Goal: Information Seeking & Learning: Learn about a topic

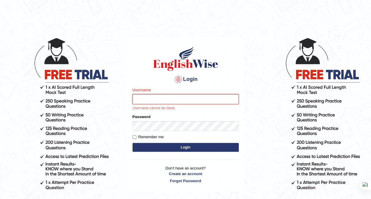
type input "zorbaenglish"
click at [232, 35] on main "Login Please fix the following errors: Username zorbaenglish Username cannot be…" at bounding box center [186, 106] width 118 height 174
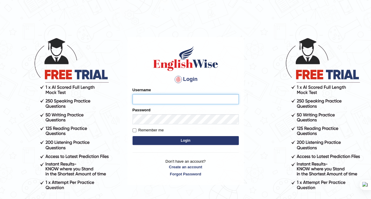
type input "zorbaenglish"
drag, startPoint x: 164, startPoint y: 98, endPoint x: 123, endPoint y: 82, distance: 43.3
click at [164, 98] on input "zorbaenglish" at bounding box center [186, 99] width 106 height 10
type input "zorbaenglish"
drag, startPoint x: 138, startPoint y: 39, endPoint x: 134, endPoint y: 38, distance: 3.9
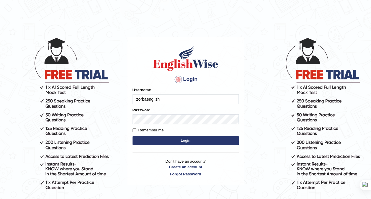
click at [136, 39] on div "Login Please fix the following errors: Username zorbaenglish Password Remember …" at bounding box center [186, 111] width 116 height 148
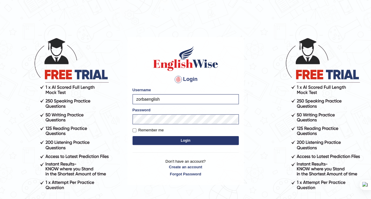
drag, startPoint x: 128, startPoint y: 39, endPoint x: 77, endPoint y: 18, distance: 55.0
click at [129, 39] on div "Login Please fix the following errors: Username zorbaenglish Password Remember …" at bounding box center [186, 111] width 116 height 148
click at [164, 137] on button "Login" at bounding box center [186, 140] width 106 height 9
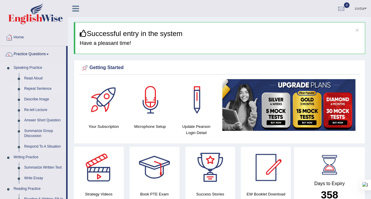
click at [37, 89] on link "Repeat Sentence" at bounding box center [44, 89] width 45 height 11
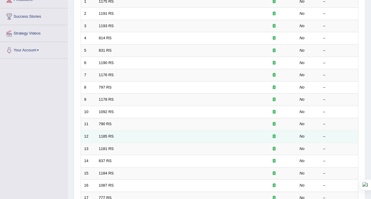
scroll to position [100, 0]
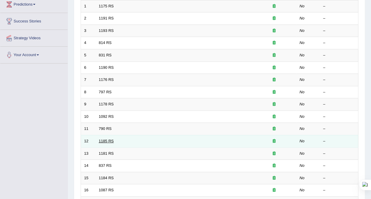
click at [106, 139] on link "1185 RS" at bounding box center [106, 141] width 15 height 4
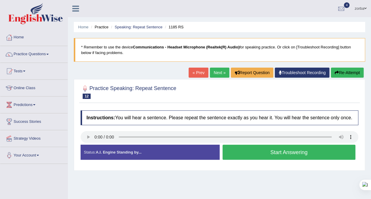
click at [93, 166] on div "Instructions: You will hear a sentence. Please repeat the sentence exactly as y…" at bounding box center [219, 138] width 281 height 60
click at [267, 148] on button "Start Answering" at bounding box center [289, 152] width 133 height 15
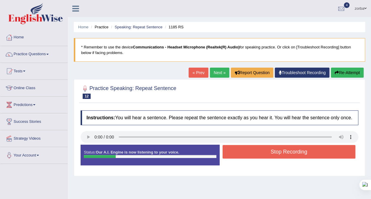
click at [282, 153] on button "Stop Recording" at bounding box center [289, 152] width 133 height 14
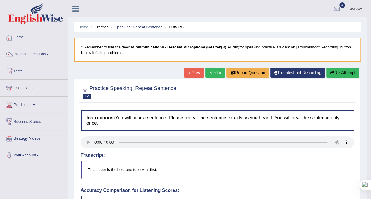
click at [216, 75] on link "Next »" at bounding box center [216, 73] width 20 height 10
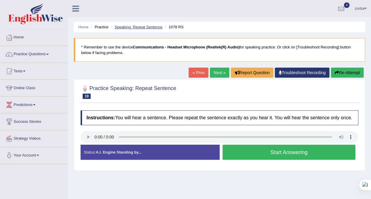
click at [137, 28] on link "Speaking: Repeat Sentence" at bounding box center [139, 27] width 48 height 4
click at [218, 73] on link "Next »" at bounding box center [220, 73] width 20 height 10
click at [199, 72] on link "« Prev" at bounding box center [199, 73] width 20 height 10
click at [330, 175] on div "Home Practice Speaking: Repeat Sentence 831 RS * Remember to use the device Com…" at bounding box center [220, 148] width 304 height 296
click at [221, 73] on link "Next »" at bounding box center [220, 73] width 20 height 10
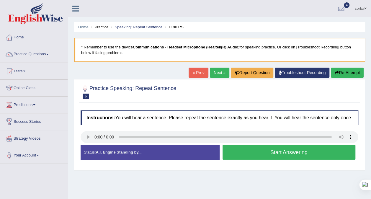
click at [285, 152] on button "Start Answering" at bounding box center [289, 152] width 133 height 15
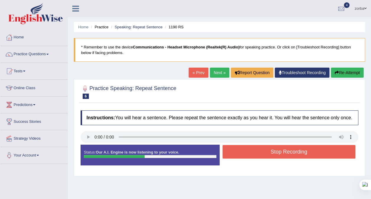
click at [298, 149] on button "Stop Recording" at bounding box center [289, 152] width 133 height 14
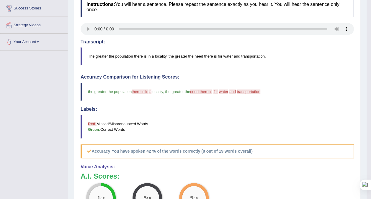
scroll to position [148, 0]
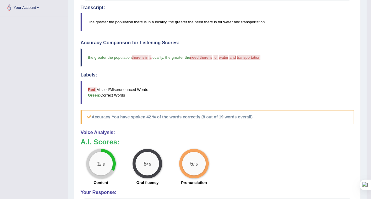
click at [101, 161] on div "1 / 3" at bounding box center [101, 164] width 24 height 24
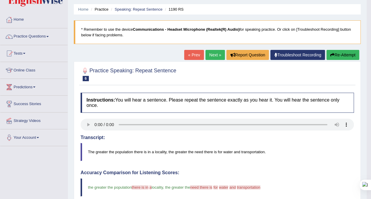
scroll to position [0, 0]
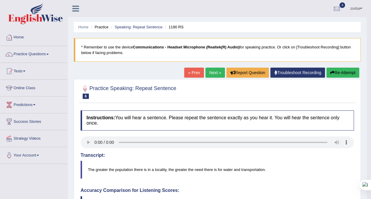
click at [336, 69] on button "Re-Attempt" at bounding box center [343, 73] width 33 height 10
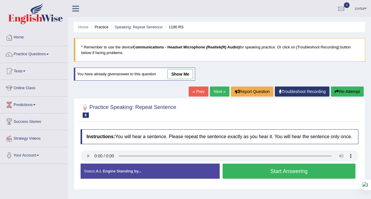
click at [277, 166] on button "Start Answering" at bounding box center [289, 171] width 133 height 15
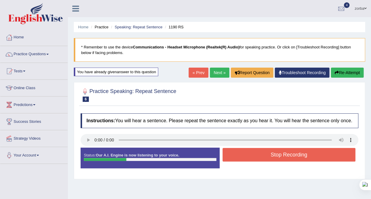
click at [316, 155] on button "Stop Recording" at bounding box center [289, 155] width 133 height 14
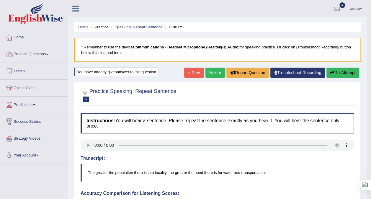
scroll to position [30, 0]
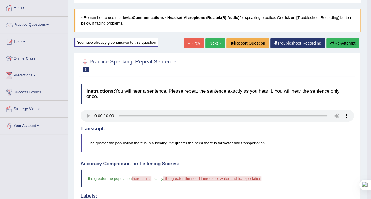
drag, startPoint x: 91, startPoint y: 139, endPoint x: 120, endPoint y: 140, distance: 29.0
click at [102, 140] on blockquote "The greater the population there is in a locality, the greater the need there i…" at bounding box center [218, 143] width 274 height 18
click at [214, 40] on link "Next »" at bounding box center [216, 43] width 20 height 10
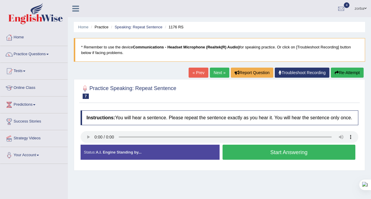
click at [217, 74] on link "Next »" at bounding box center [220, 73] width 20 height 10
click at [304, 151] on button "Start Answering" at bounding box center [289, 152] width 133 height 15
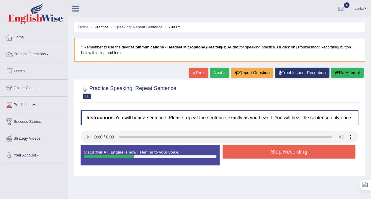
click at [283, 152] on button "Stop Recording" at bounding box center [289, 152] width 133 height 14
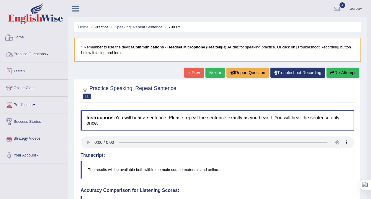
click at [28, 53] on link "Practice Questions" at bounding box center [33, 53] width 67 height 15
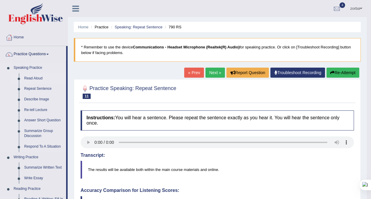
click at [38, 78] on link "Read Aloud" at bounding box center [44, 78] width 45 height 11
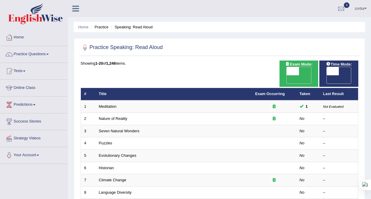
click at [108, 141] on link "Puzzles" at bounding box center [106, 143] width 14 height 4
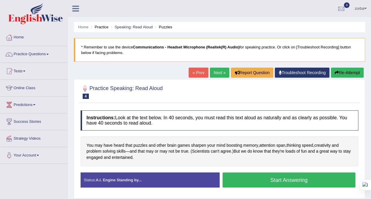
click at [220, 71] on link "Next »" at bounding box center [220, 73] width 20 height 10
click at [42, 51] on link "Practice Questions" at bounding box center [33, 53] width 67 height 15
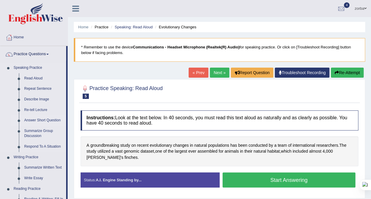
click at [37, 119] on link "Answer Short Question" at bounding box center [44, 120] width 45 height 11
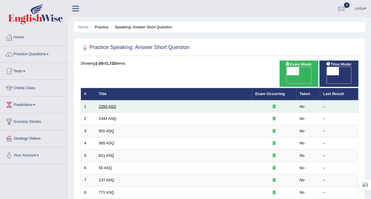
click at [108, 104] on link "2350 ASQ" at bounding box center [107, 106] width 17 height 4
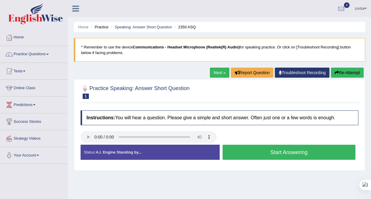
click at [305, 151] on button "Start Answering" at bounding box center [289, 152] width 133 height 15
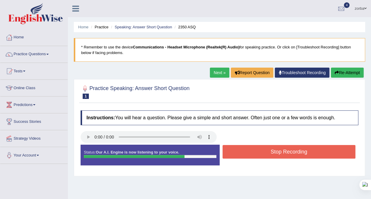
click at [265, 152] on button "Stop Recording" at bounding box center [289, 152] width 133 height 14
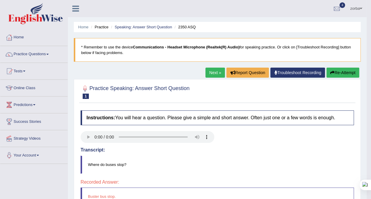
click at [219, 72] on link "Next »" at bounding box center [216, 73] width 20 height 10
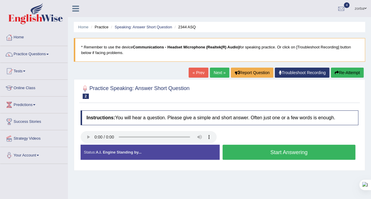
click at [299, 150] on button "Start Answering" at bounding box center [289, 152] width 133 height 15
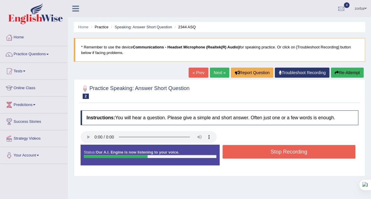
click at [299, 153] on button "Stop Recording" at bounding box center [289, 152] width 133 height 14
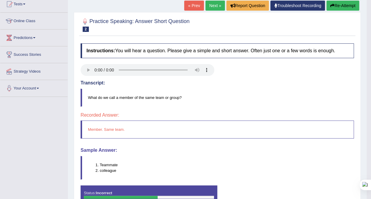
scroll to position [59, 0]
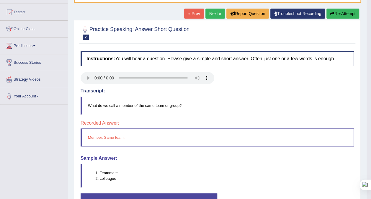
click at [251, 100] on blockquote "What do we call a member of the same team or group?" at bounding box center [218, 106] width 274 height 18
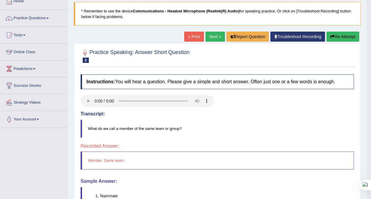
scroll to position [0, 0]
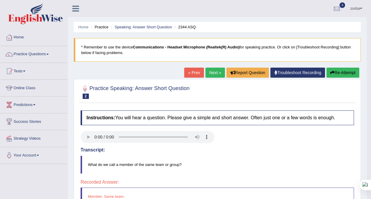
click at [36, 56] on link "Practice Questions" at bounding box center [33, 53] width 67 height 15
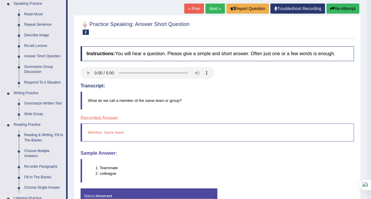
scroll to position [89, 0]
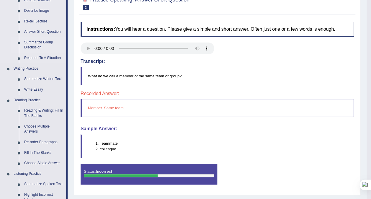
click at [42, 44] on link "Summarize Group Discussion" at bounding box center [44, 45] width 45 height 16
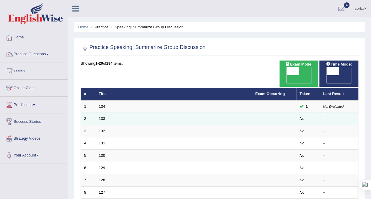
click at [98, 113] on td "133" at bounding box center [174, 119] width 157 height 12
click at [105, 116] on link "133" at bounding box center [102, 118] width 7 height 4
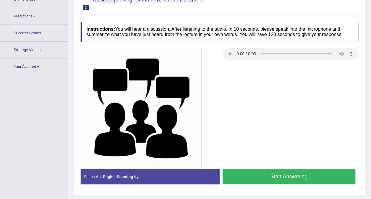
scroll to position [103, 0]
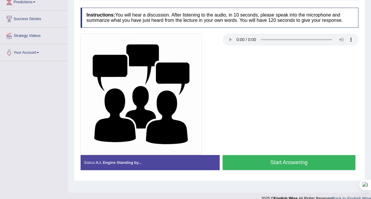
click at [262, 160] on button "Start Answering" at bounding box center [289, 162] width 133 height 15
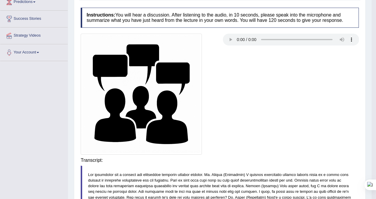
drag, startPoint x: 258, startPoint y: 163, endPoint x: 259, endPoint y: 166, distance: 3.2
click at [258, 163] on div "Instructions: You will hear a discussion. After listening to the audio, in 10 s…" at bounding box center [219, 198] width 281 height 386
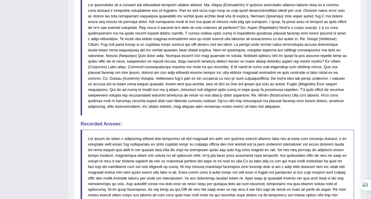
scroll to position [251, 0]
